Goal: Task Accomplishment & Management: Manage account settings

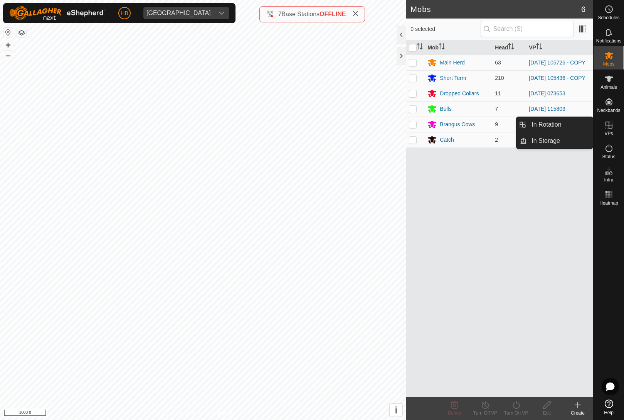
click at [566, 124] on link "In Rotation" at bounding box center [560, 124] width 66 height 15
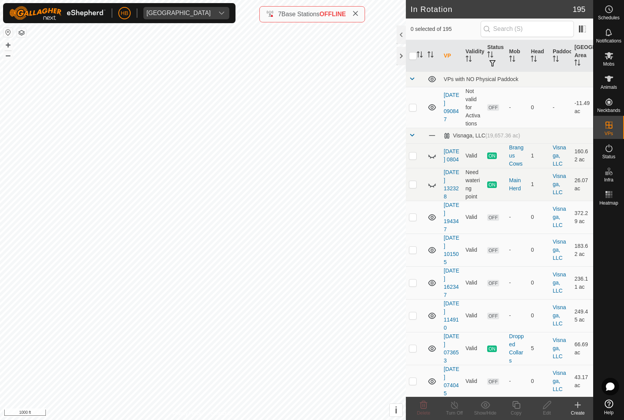
click at [536, 56] on icon "Activate to sort" at bounding box center [536, 59] width 1 height 6
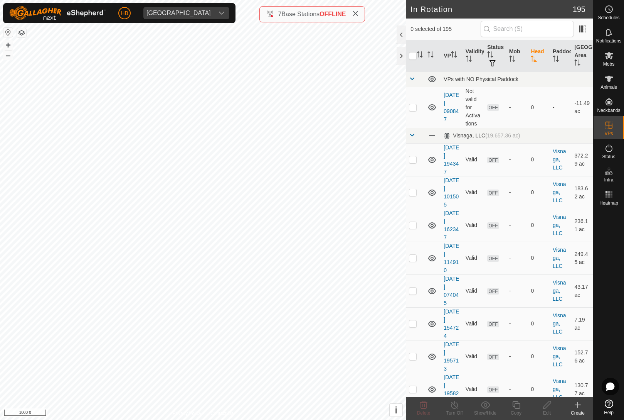
click at [541, 56] on th "Head" at bounding box center [539, 56] width 22 height 32
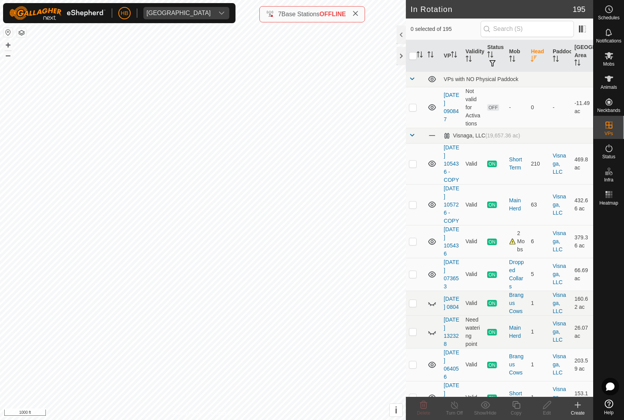
click at [539, 54] on th "Head" at bounding box center [539, 56] width 22 height 32
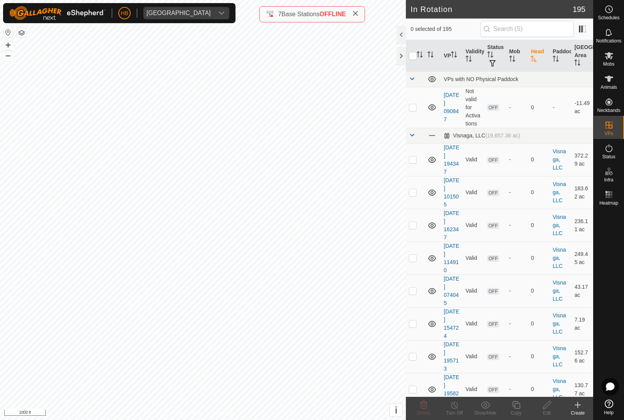
click at [536, 59] on icon "Activate to sort" at bounding box center [534, 59] width 6 height 6
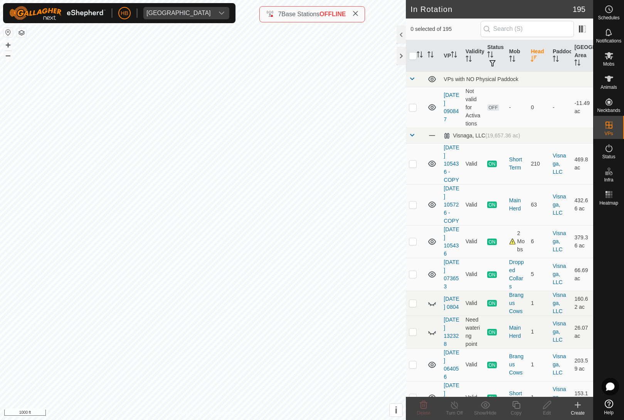
click at [424, 164] on td at bounding box center [415, 163] width 19 height 41
checkbox input "true"
click at [521, 406] on copy-svg-icon at bounding box center [516, 404] width 31 height 9
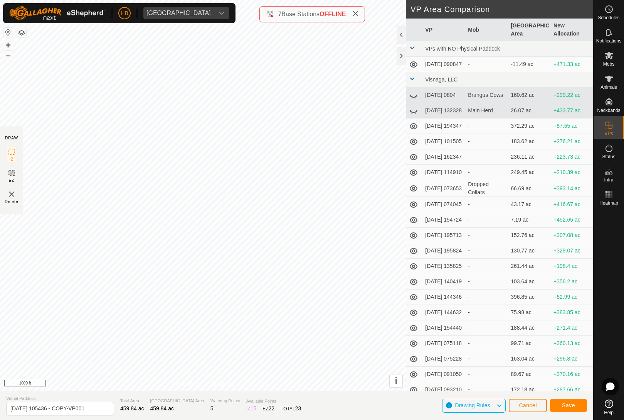
click at [218, 382] on link "Contact Us" at bounding box center [222, 383] width 23 height 7
click at [218, 381] on link "Contact Us" at bounding box center [222, 383] width 23 height 7
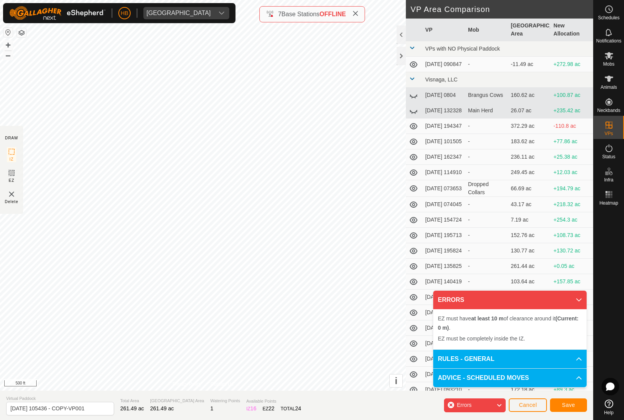
click at [577, 399] on button "Save" at bounding box center [568, 404] width 37 height 13
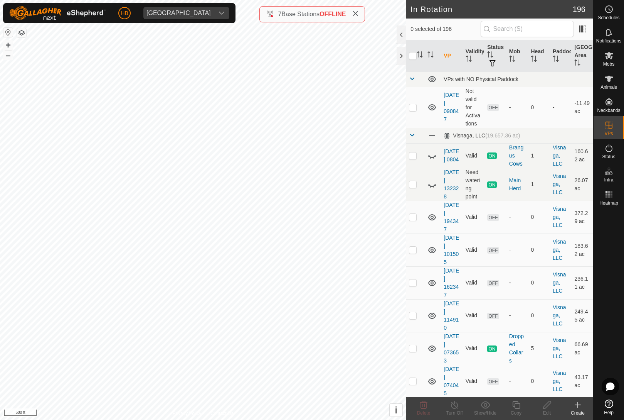
click at [610, 60] on icon at bounding box center [609, 55] width 9 height 9
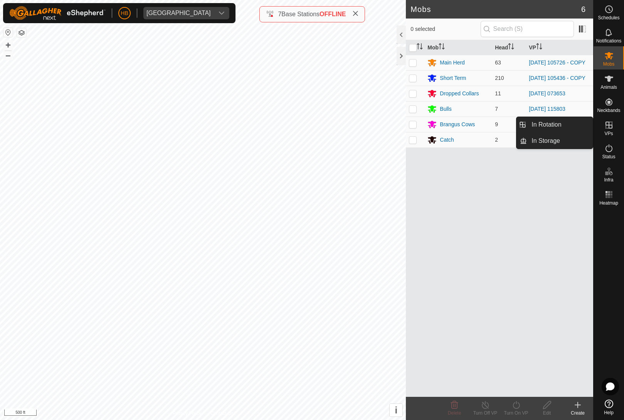
click at [570, 122] on link "In Rotation" at bounding box center [560, 124] width 66 height 15
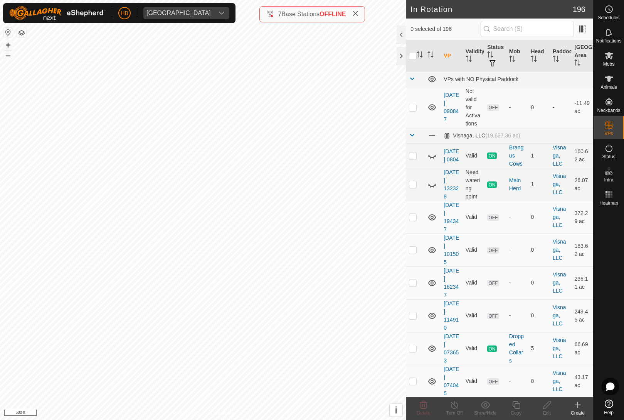
click at [557, 126] on td "-" at bounding box center [561, 107] width 22 height 41
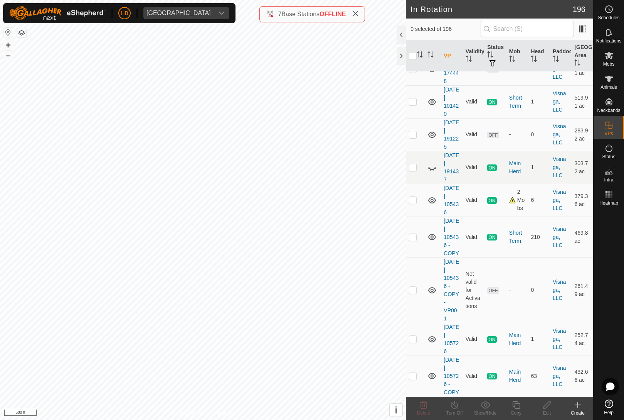
scroll to position [6229, 0]
click at [410, 377] on p-checkbox at bounding box center [413, 376] width 8 height 6
click at [416, 376] on p-checkbox at bounding box center [413, 376] width 8 height 6
checkbox input "false"
click at [421, 295] on td at bounding box center [415, 289] width 19 height 65
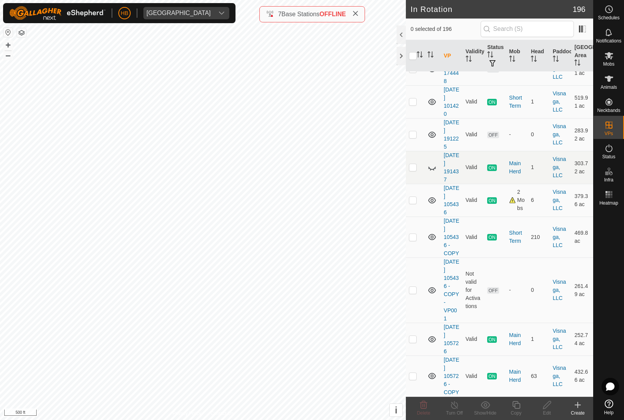
checkbox input "true"
click at [548, 408] on icon at bounding box center [548, 404] width 10 height 9
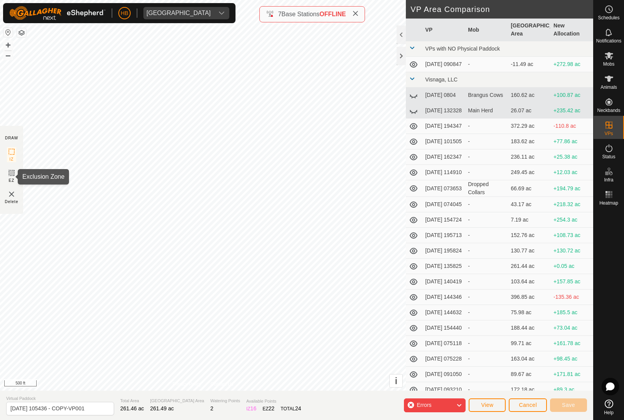
click at [13, 180] on span "EZ" at bounding box center [12, 180] width 6 height 6
click at [12, 199] on img at bounding box center [11, 193] width 9 height 9
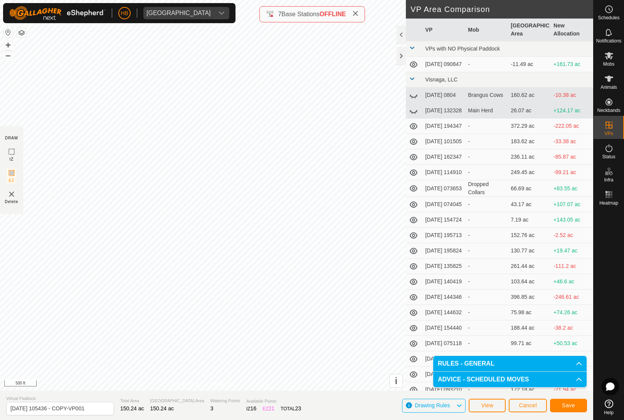
click at [9, 199] on img at bounding box center [11, 193] width 9 height 9
click at [581, 407] on button "Save" at bounding box center [568, 404] width 37 height 13
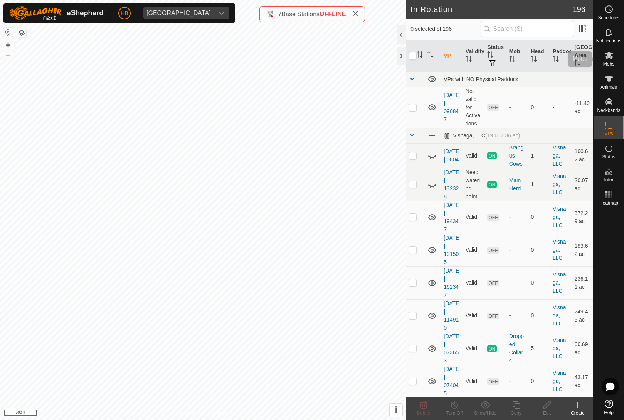
click at [611, 58] on icon at bounding box center [609, 55] width 8 height 7
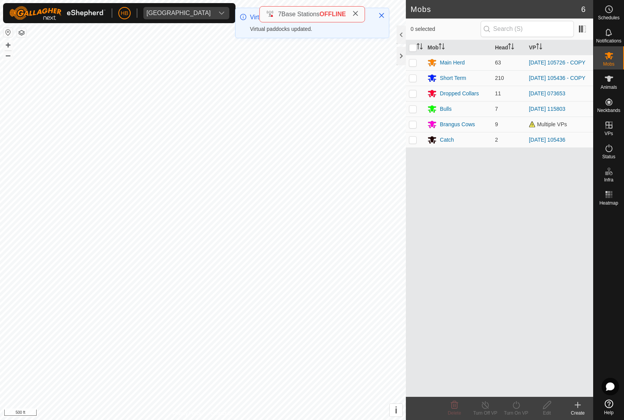
click at [417, 85] on td at bounding box center [415, 77] width 19 height 15
checkbox input "true"
click at [519, 416] on div "Turn On VP" at bounding box center [516, 412] width 31 height 7
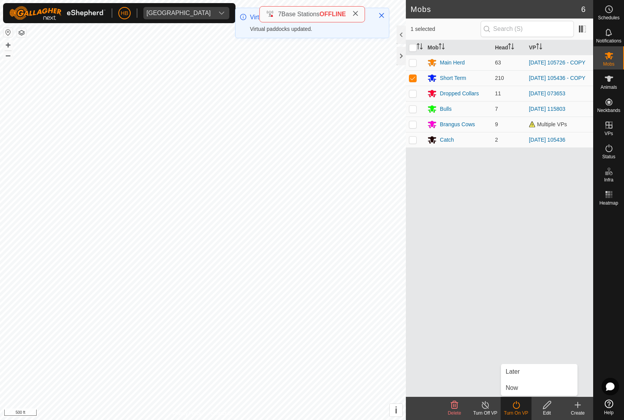
click at [519, 388] on link "Now" at bounding box center [539, 387] width 76 height 15
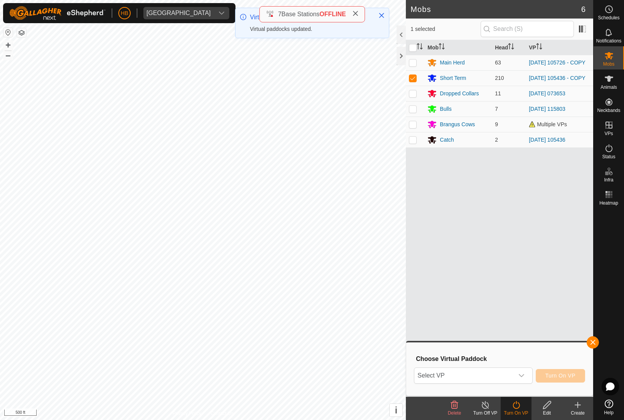
click at [499, 371] on span "Select VP" at bounding box center [464, 375] width 99 height 15
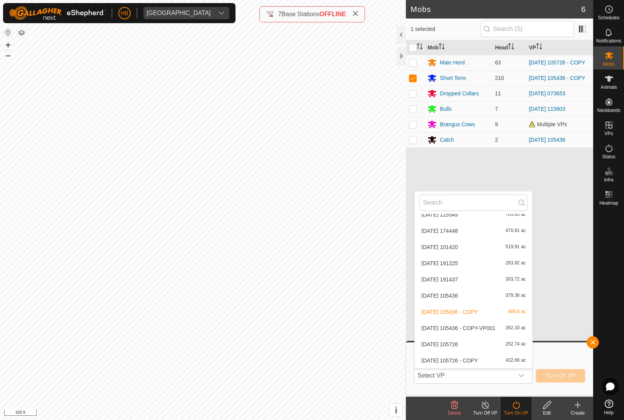
scroll to position [3131, 0]
click at [523, 330] on div "2025-08-11 105436 - COPY-VP001 262.33 ac" at bounding box center [474, 327] width 108 height 9
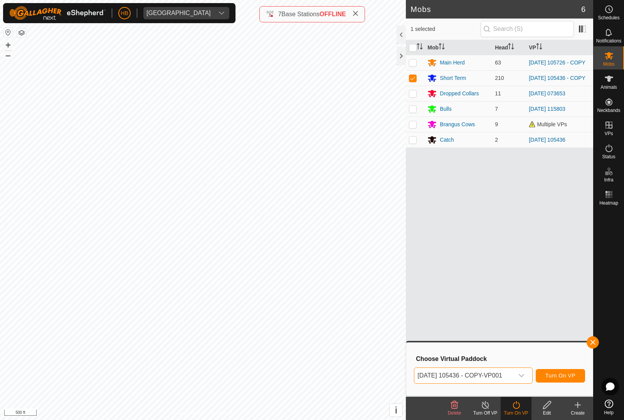
click at [566, 376] on span "Turn On VP" at bounding box center [561, 375] width 30 height 6
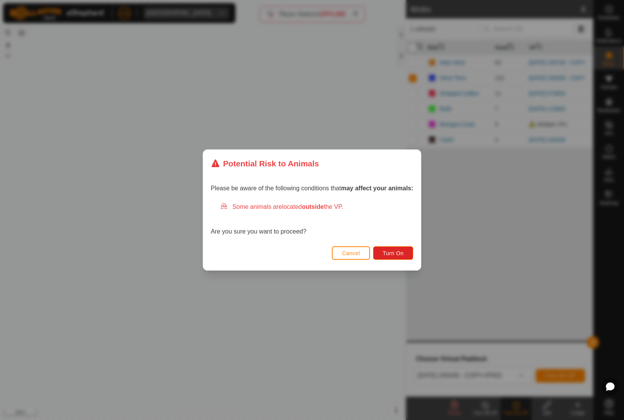
click at [401, 258] on button "Turn On" at bounding box center [393, 252] width 40 height 13
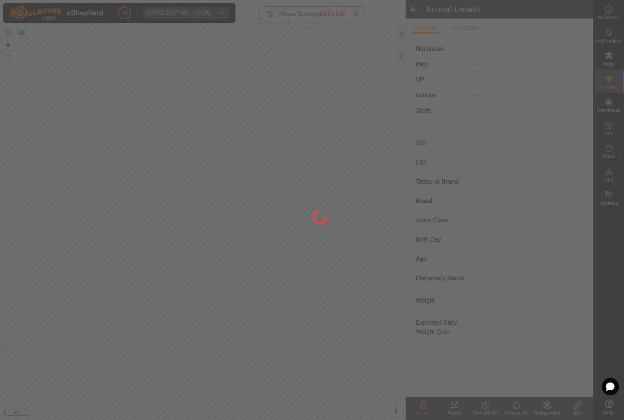
type input "5366"
type input "-"
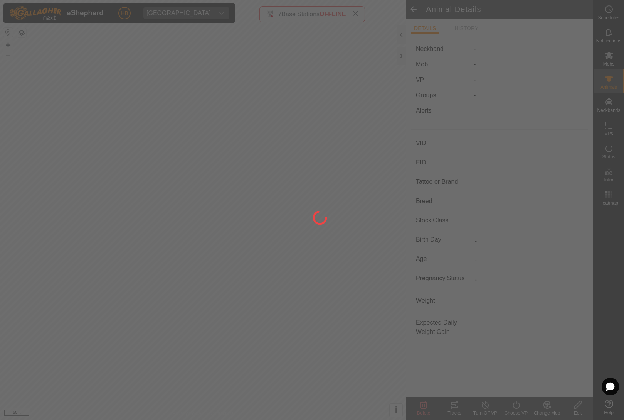
type input "0 kg"
type input "-"
type input "5366"
type input "-"
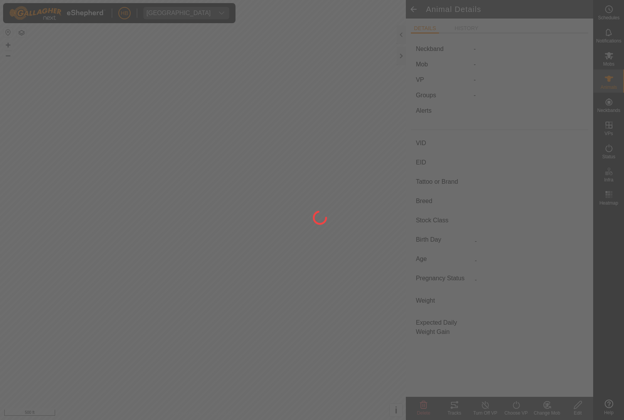
type input "-"
type input "0 kg"
type input "-"
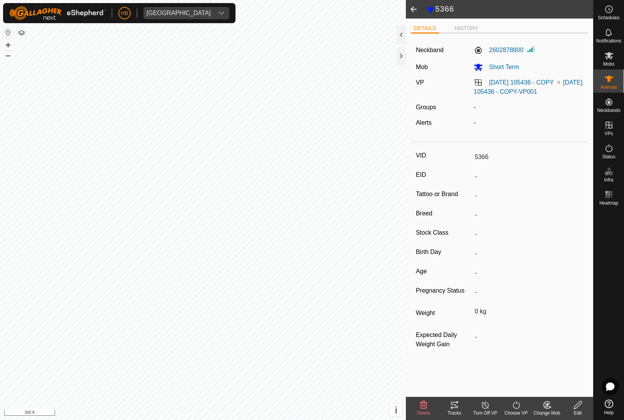
click at [151, 8] on span "[GEOGRAPHIC_DATA]" at bounding box center [178, 13] width 71 height 12
click at [614, 148] on icon at bounding box center [609, 147] width 9 height 9
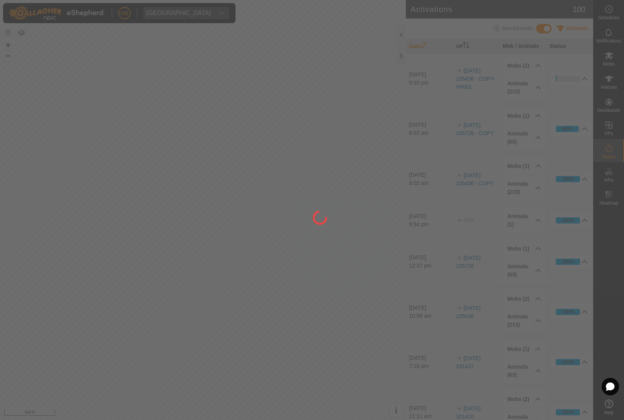
click at [611, 146] on div at bounding box center [312, 210] width 624 height 420
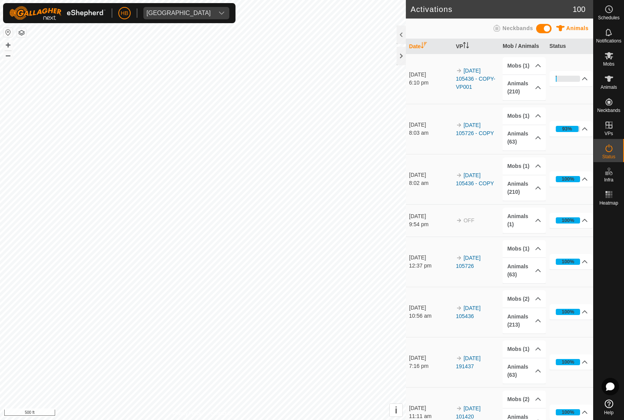
click at [578, 76] on div "4%" at bounding box center [568, 79] width 25 height 6
click at [578, 80] on div "13%" at bounding box center [568, 79] width 25 height 6
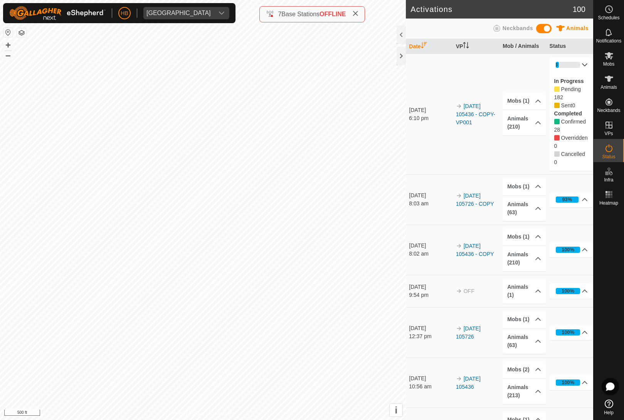
click at [580, 66] on div "13%" at bounding box center [568, 65] width 25 height 6
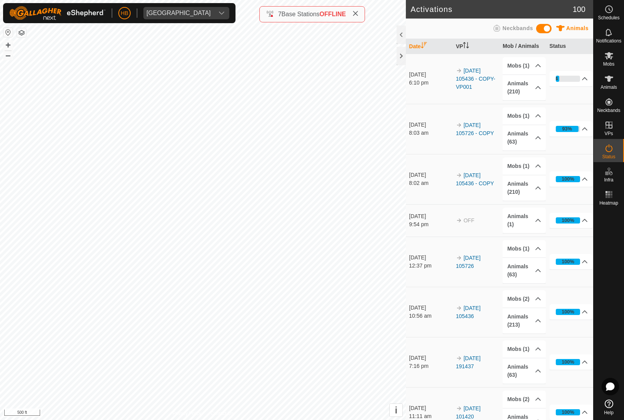
click at [585, 76] on icon at bounding box center [585, 79] width 6 height 6
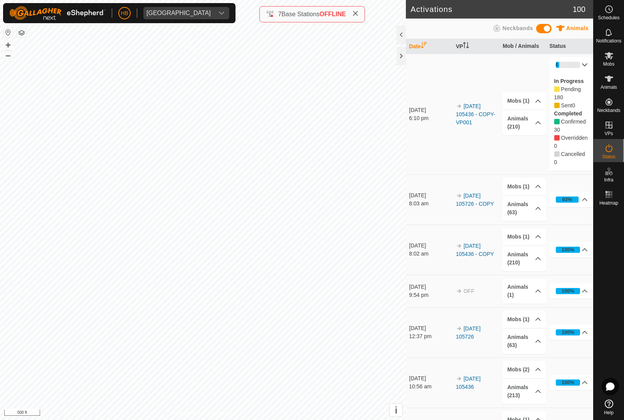
click at [579, 63] on div "14%" at bounding box center [568, 65] width 25 height 6
